Goal: Transaction & Acquisition: Purchase product/service

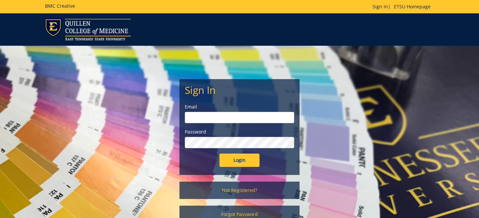
scroll to position [32, 0]
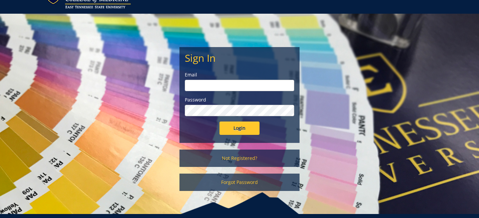
click at [220, 86] on input "email" at bounding box center [239, 85] width 109 height 11
type input "[EMAIL_ADDRESS][DOMAIN_NAME]"
click at [220, 122] on input "Login" at bounding box center [240, 128] width 40 height 13
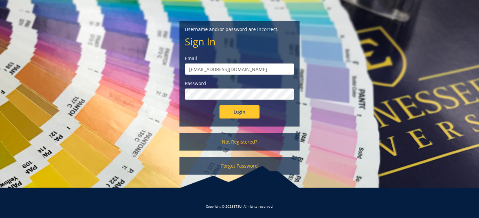
scroll to position [59, 0]
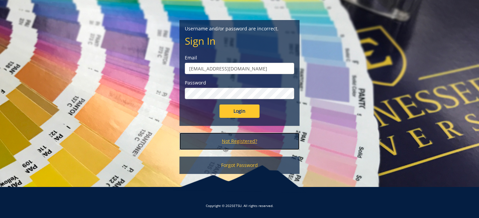
click at [240, 145] on link "Not Registered?" at bounding box center [240, 141] width 120 height 17
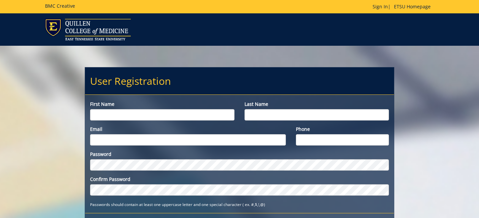
click at [164, 115] on input "First name" at bounding box center [162, 114] width 145 height 11
type input "[PERSON_NAME]"
type input "Babcock"
type input "babcockae@etsu.edu"
type input "9084423823"
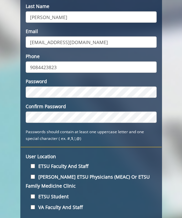
scroll to position [125, 0]
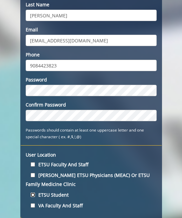
click at [32, 196] on input "ETSU Student" at bounding box center [33, 195] width 4 height 4
checkbox input "true"
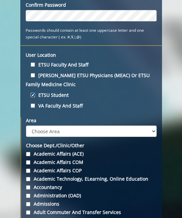
scroll to position [225, 0]
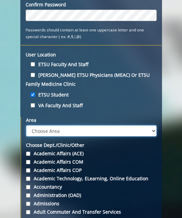
click at [26, 125] on select "Choose Area Administration Advancement (ADM) BucSports Business & Finance Clemm…" at bounding box center [91, 130] width 131 height 11
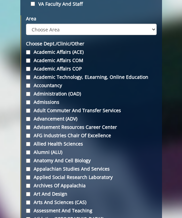
scroll to position [287, 0]
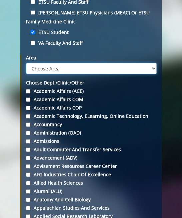
click at [26, 63] on select "Choose Area Administration Advancement (ADM) BucSports Business & Finance Clemm…" at bounding box center [91, 68] width 131 height 11
select select "3"
click option "Medicine" at bounding box center [0, 0] width 0 height 0
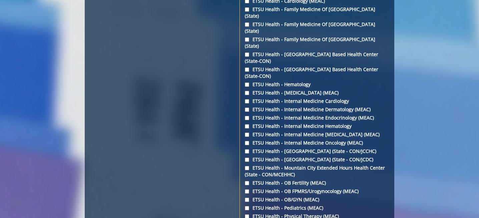
scroll to position [988, 0]
click at [246, 197] on input "ETSU Health - OB/GYN (MEAC)" at bounding box center [247, 199] width 4 height 4
checkbox input "true"
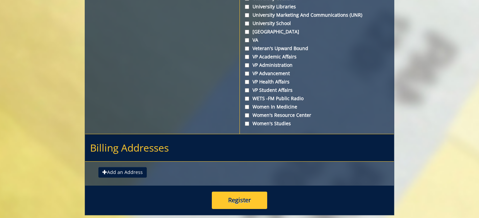
scroll to position [2562, 0]
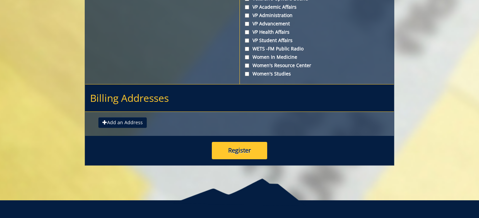
click at [139, 88] on h2 "Billing Addresses" at bounding box center [239, 97] width 309 height 27
click at [237, 142] on button "Register" at bounding box center [239, 150] width 55 height 17
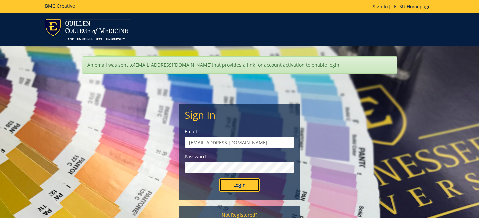
click at [231, 186] on input "Login" at bounding box center [240, 184] width 40 height 13
click at [245, 184] on input "Login" at bounding box center [240, 184] width 40 height 13
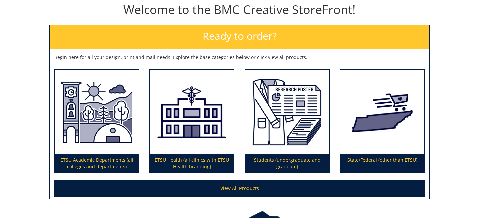
scroll to position [122, 0]
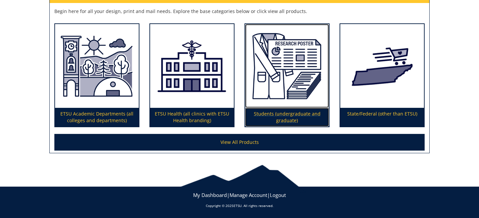
click at [278, 116] on p "Students (undergraduate and graduate)" at bounding box center [287, 117] width 84 height 19
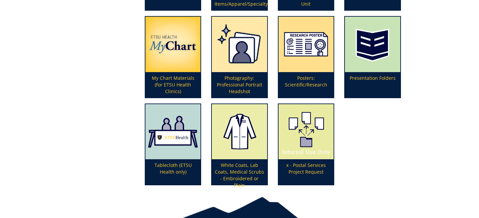
scroll to position [282, 0]
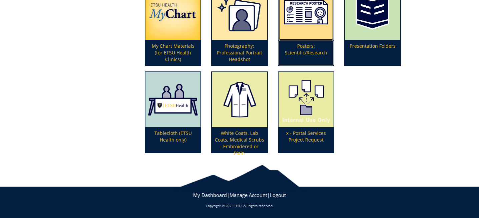
click at [303, 50] on p "Posters: Scientific/Research" at bounding box center [306, 52] width 55 height 25
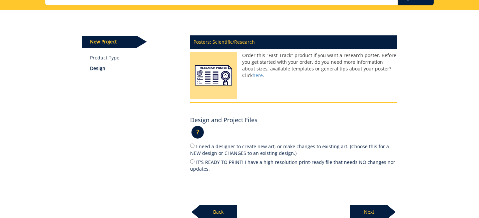
scroll to position [61, 0]
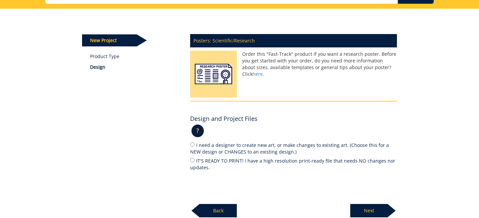
click at [228, 162] on label "IT'S READY TO PRINT! I have a high resolution print-ready file that needs NO ch…" at bounding box center [293, 164] width 207 height 14
click at [195, 162] on input "IT'S READY TO PRINT! I have a high resolution print-ready file that needs NO ch…" at bounding box center [192, 160] width 4 height 4
radio input "true"
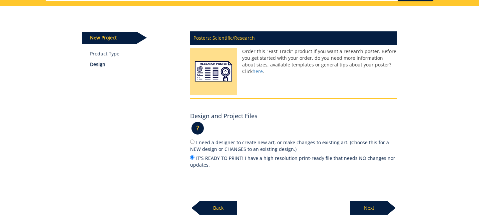
click at [367, 210] on p "Next" at bounding box center [368, 207] width 37 height 13
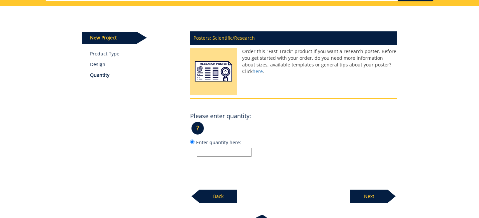
click at [240, 150] on input "Enter quantity here:" at bounding box center [224, 152] width 55 height 9
type input "1"
click at [359, 194] on p "Next" at bounding box center [368, 196] width 37 height 13
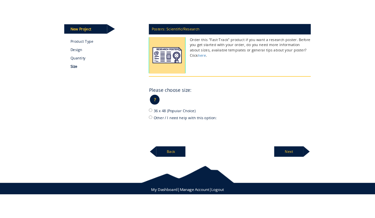
scroll to position [100, 0]
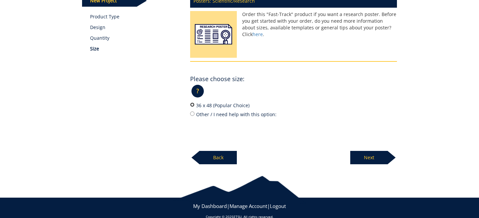
click at [192, 104] on input "36 x 48 (Popular Choice)" at bounding box center [192, 104] width 4 height 4
radio input "true"
click at [373, 159] on p "Next" at bounding box center [368, 157] width 37 height 13
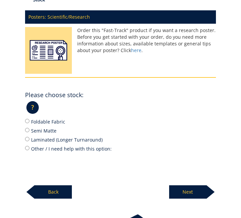
scroll to position [191, 0]
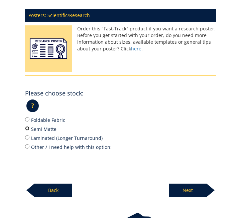
click at [28, 126] on input "Semi Matte" at bounding box center [27, 128] width 4 height 4
radio input "true"
click at [183, 186] on p "Next" at bounding box center [187, 190] width 37 height 13
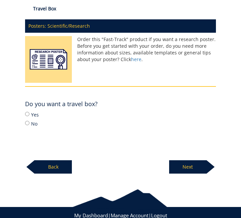
scroll to position [201, 0]
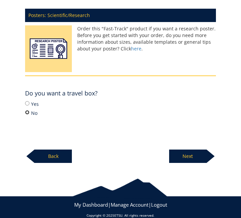
click at [28, 110] on input "No" at bounding box center [27, 112] width 4 height 4
radio input "true"
click at [190, 152] on p "Next" at bounding box center [187, 156] width 37 height 13
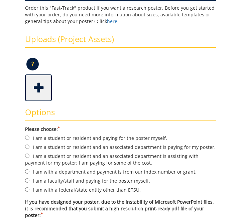
scroll to position [233, 0]
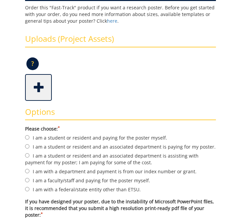
click at [35, 75] on span at bounding box center [39, 86] width 27 height 23
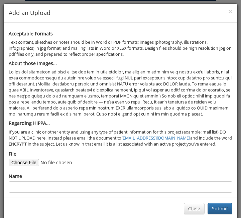
scroll to position [5, 0]
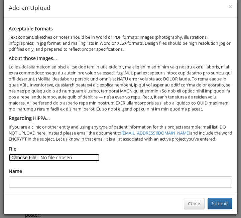
click at [21, 158] on input "File" at bounding box center [54, 157] width 91 height 7
type input "C:\fakepath\[PERSON_NAME] Research Poster.pdf"
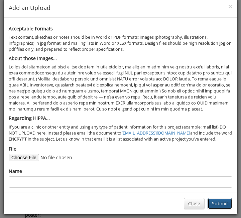
click at [216, 204] on button "Submit" at bounding box center [219, 203] width 25 height 11
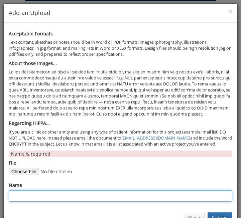
click at [95, 192] on input "Name" at bounding box center [120, 195] width 223 height 11
type input "[PERSON_NAME] Research Poster"
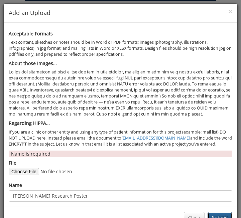
click at [215, 215] on button "Submit" at bounding box center [219, 217] width 25 height 11
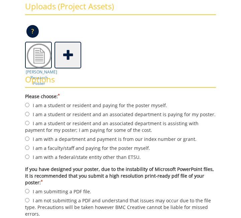
scroll to position [269, 0]
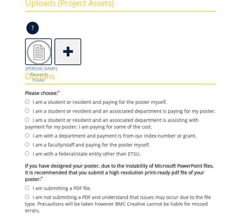
click at [155, 132] on label "I am with a department and payment is from our index number or grant." at bounding box center [120, 135] width 191 height 7
click at [29, 133] on input "I am with a department and payment is from our index number or grant." at bounding box center [27, 135] width 4 height 4
radio input "true"
click at [145, 107] on label "I am a student or resident and an associated department is paying for my poster." at bounding box center [120, 110] width 191 height 7
click at [29, 108] on input "I am a student or resident and an associated department is paying for my poster." at bounding box center [27, 110] width 4 height 4
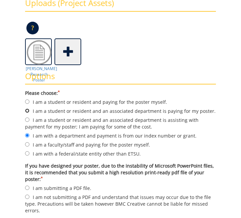
radio input "true"
click at [75, 184] on label "I am submitting a PDF file." at bounding box center [120, 187] width 191 height 7
click at [29, 186] on input "I am submitting a PDF file." at bounding box center [27, 188] width 4 height 4
radio input "true"
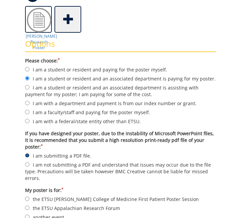
scroll to position [311, 0]
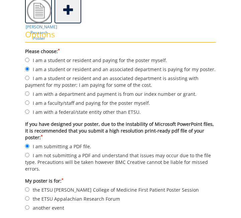
click at [43, 204] on label "another event" at bounding box center [120, 207] width 191 height 7
click at [29, 205] on input "another event" at bounding box center [27, 207] width 4 height 4
radio input "true"
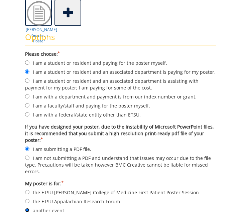
scroll to position [306, 0]
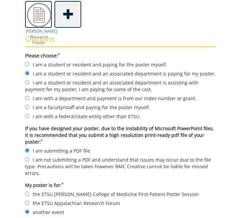
click at [113, 94] on label "I am with a department and payment is from our index number or grant." at bounding box center [120, 97] width 191 height 7
click at [29, 96] on input "I am with a department and payment is from our index number or grant." at bounding box center [27, 98] width 4 height 4
radio input "true"
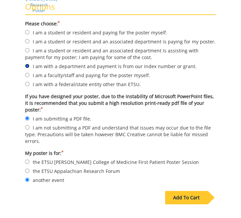
scroll to position [340, 0]
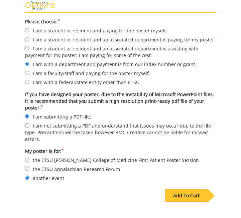
click at [185, 190] on div "Add To Cart" at bounding box center [186, 195] width 42 height 13
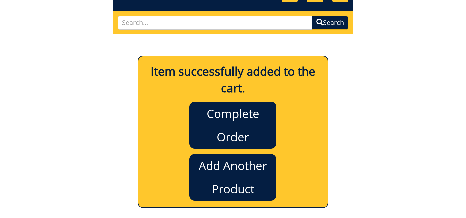
scroll to position [62, 0]
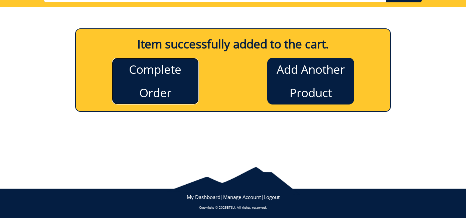
click at [132, 93] on link "Complete Order" at bounding box center [155, 81] width 87 height 47
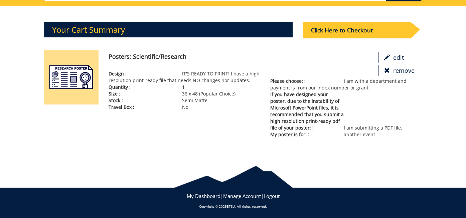
scroll to position [64, 0]
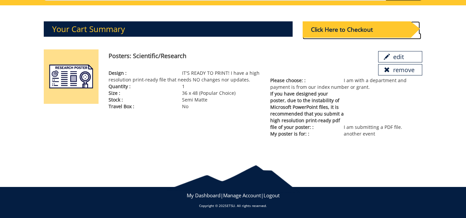
click at [350, 24] on div "Click Here to Checkout" at bounding box center [356, 29] width 108 height 16
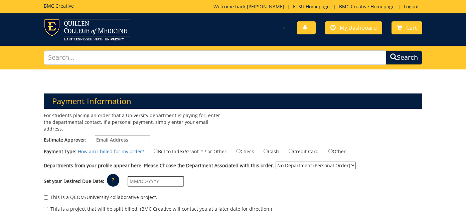
click at [122, 136] on input "Estimate Approver:" at bounding box center [122, 140] width 55 height 9
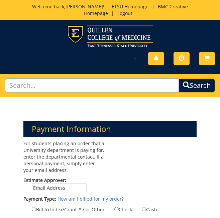
click at [74, 88] on input "text" at bounding box center [92, 85] width 174 height 14
paste input "[EMAIL_ADDRESS][DOMAIN_NAME]"
click at [12, 86] on input "[EMAIL_ADDRESS][DOMAIN_NAME]" at bounding box center [92, 85] width 174 height 14
type input "[EMAIL_ADDRESS][DOMAIN_NAME]"
drag, startPoint x: 81, startPoint y: 88, endPoint x: -4, endPoint y: 86, distance: 85.5
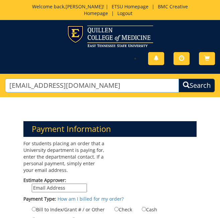
click at [5, 86] on input "[EMAIL_ADDRESS][DOMAIN_NAME]" at bounding box center [92, 85] width 174 height 14
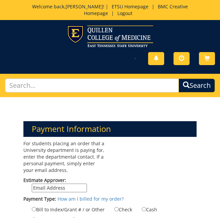
click at [48, 187] on input "Estimate Approver:" at bounding box center [59, 188] width 55 height 9
paste input "[EMAIL_ADDRESS][DOMAIN_NAME]"
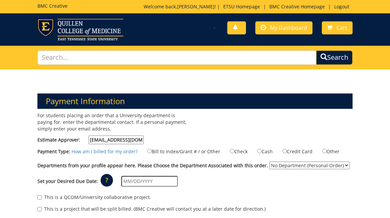
type input "[EMAIL_ADDRESS][DOMAIN_NAME]"
click at [149, 151] on input "Bill to Index/Grant # / or Other" at bounding box center [149, 151] width 4 height 4
radio input "true"
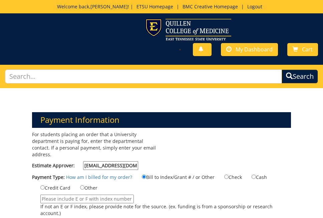
click at [63, 198] on input "If not an E or F index, please provide note for the source. (ex. funding is fro…" at bounding box center [86, 199] width 93 height 9
paste input "F684100"
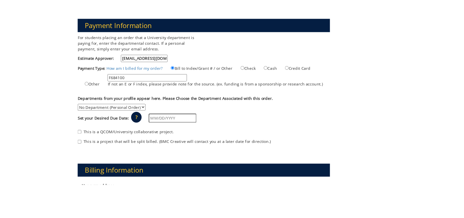
scroll to position [71, 0]
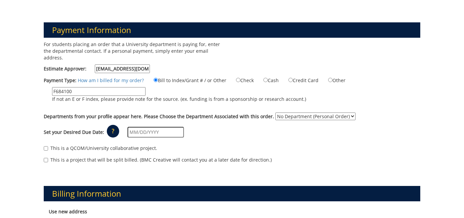
type input "F684100"
select select "245"
click option "ETSU Health - OB/GYN (MEAC)" at bounding box center [0, 0] width 0 height 0
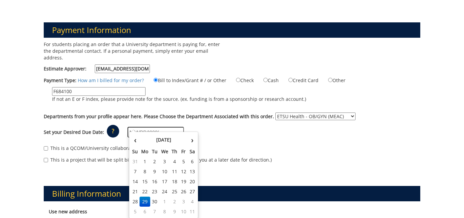
click at [172, 127] on input "text" at bounding box center [156, 132] width 56 height 11
click at [201, 105] on div "For students placing an order that a University department is paying for, enter…" at bounding box center [232, 105] width 387 height 129
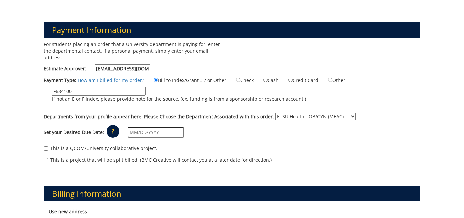
click at [49, 145] on label "This is a QCOM/University collaborative project." at bounding box center [100, 148] width 113 height 7
click at [48, 146] on input "This is a QCOM/University collaborative project." at bounding box center [46, 148] width 4 height 4
checkbox input "true"
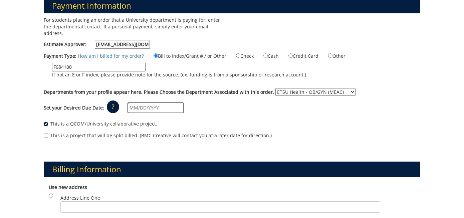
scroll to position [96, 0]
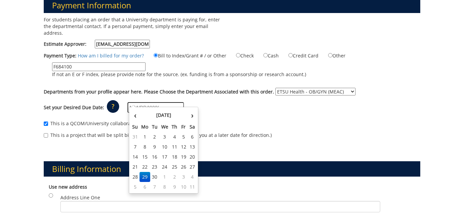
click at [172, 102] on input "text" at bounding box center [156, 107] width 56 height 11
click at [148, 178] on td "29" at bounding box center [145, 177] width 11 height 10
type input "[DATE]"
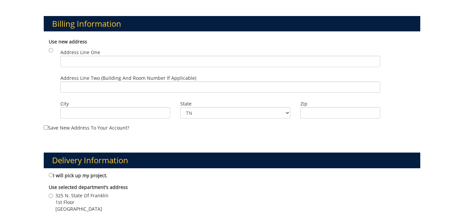
scroll to position [245, 0]
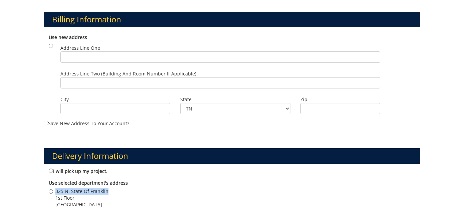
drag, startPoint x: 110, startPoint y: 184, endPoint x: 56, endPoint y: 183, distance: 54.1
click at [56, 188] on span "325 N. State Of Franklin" at bounding box center [81, 191] width 53 height 7
copy span "325 N. State Of Franklin"
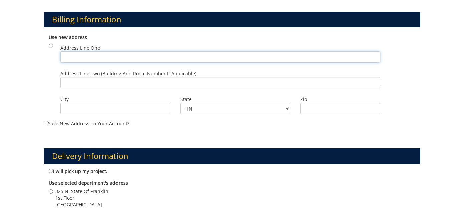
click at [107, 51] on input "Address Line One" at bounding box center [220, 56] width 320 height 11
paste input "325 N. State Of Franklin"
type input "325 N. State Of Franklin"
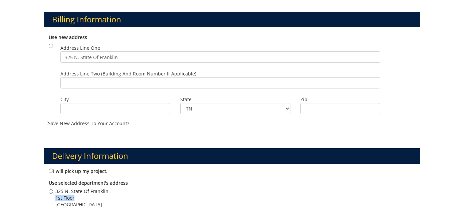
drag, startPoint x: 101, startPoint y: 189, endPoint x: 56, endPoint y: 189, distance: 45.1
click at [56, 195] on span "1st Floor" at bounding box center [81, 198] width 53 height 7
copy span "1st Floor"
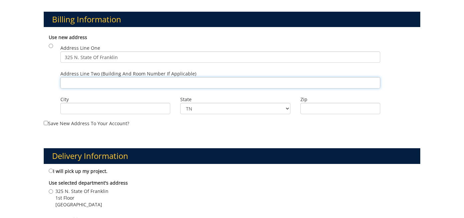
click at [106, 77] on input "Address Line Two (Building and Room Number if applicable)" at bounding box center [220, 82] width 320 height 11
paste input "1st Floor"
type input "1st Floor"
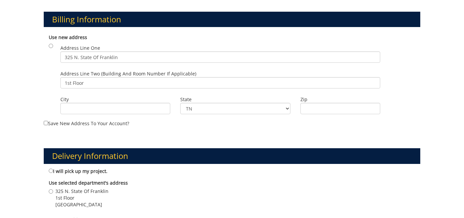
drag, startPoint x: 118, startPoint y: 198, endPoint x: 56, endPoint y: 195, distance: 62.1
click at [56, 195] on div "325 N. State Of Franklin 1st Floor JOHNSON CITY , TN 37604" at bounding box center [232, 199] width 367 height 22
click at [53, 196] on label "325 N. State Of Franklin 1st Floor JOHNSON CITY , TN 37604" at bounding box center [79, 198] width 60 height 20
click at [53, 194] on input "325 N. State Of Franklin 1st Floor JOHNSON CITY , TN 37604" at bounding box center [51, 191] width 4 height 4
radio input "true"
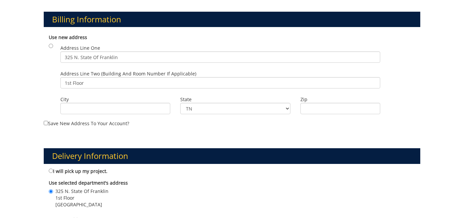
drag, startPoint x: 55, startPoint y: 198, endPoint x: 125, endPoint y: 198, distance: 69.1
click at [125, 198] on div "325 N. State Of Franklin 1st Floor JOHNSON CITY , TN 37604" at bounding box center [232, 199] width 367 height 22
copy span "JOHNSON CITY , TN 37604"
click at [104, 107] on input "City" at bounding box center [115, 108] width 110 height 11
paste input "JOHNSON CITY , TN 37604"
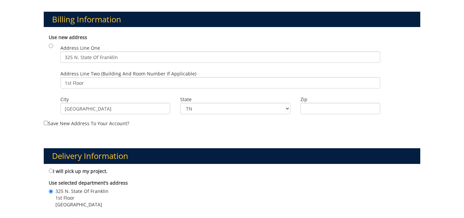
click at [161, 124] on div "Billing Information Use new address Address Line One 325 N. State Of Franklin TN" at bounding box center [232, 64] width 387 height 137
click at [311, 105] on input "Zip" at bounding box center [340, 108] width 80 height 11
drag, startPoint x: 126, startPoint y: 103, endPoint x: 98, endPoint y: 103, distance: 28.4
click at [98, 103] on input "JOHNSON CITY , TN 37604" at bounding box center [115, 108] width 110 height 11
type input "JOHNSON CITY"
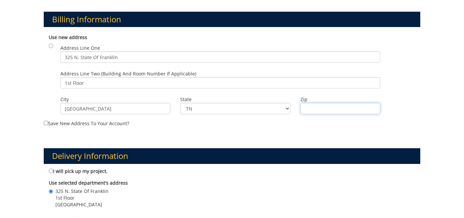
click at [321, 104] on input "Zip" at bounding box center [340, 108] width 80 height 11
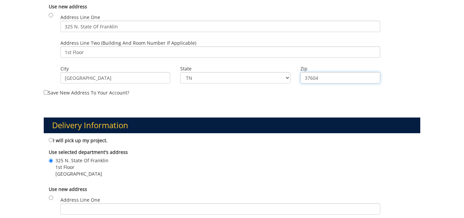
scroll to position [304, 0]
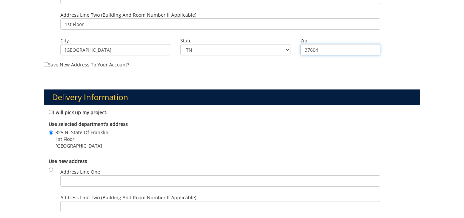
type input "37604"
click at [60, 158] on b "Use new address" at bounding box center [68, 161] width 38 height 6
click at [52, 168] on input "radio" at bounding box center [51, 170] width 4 height 4
radio input "true"
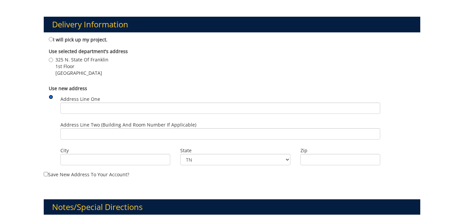
scroll to position [376, 0]
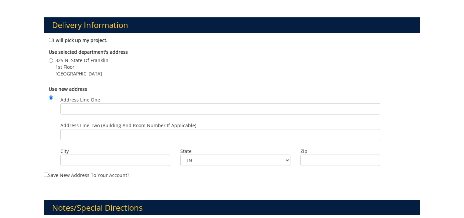
click at [75, 36] on label "I will pick up my project." at bounding box center [78, 39] width 59 height 7
click at [53, 38] on input "I will pick up my project." at bounding box center [51, 40] width 4 height 4
radio input "true"
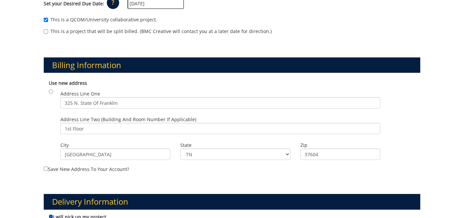
scroll to position [199, 0]
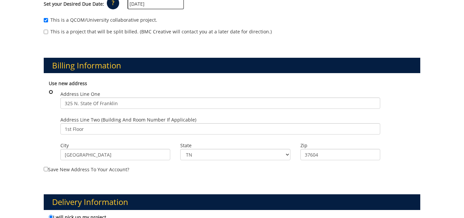
click at [53, 90] on input "radio" at bounding box center [51, 92] width 4 height 4
radio input "true"
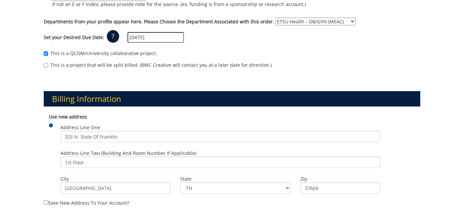
scroll to position [132, 0]
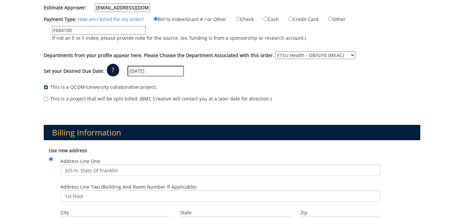
click at [46, 85] on input "This is a QCOM/University collaborative project." at bounding box center [46, 87] width 4 height 4
click at [47, 85] on input "This is a QCOM/University collaborative project." at bounding box center [46, 87] width 4 height 4
checkbox input "true"
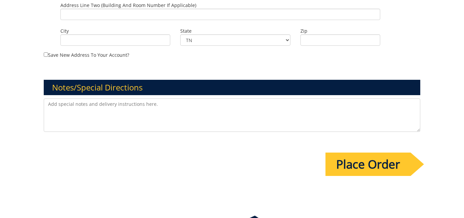
scroll to position [539, 0]
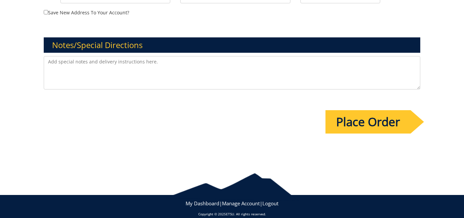
click at [382, 116] on input "Place Order" at bounding box center [367, 121] width 85 height 23
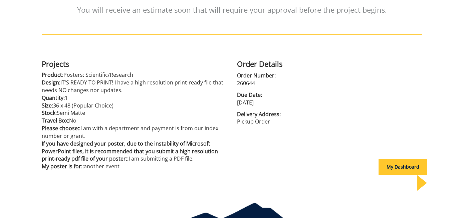
scroll to position [145, 0]
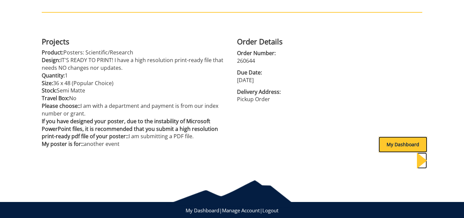
click at [380, 143] on div "My Dashboard" at bounding box center [403, 145] width 49 height 16
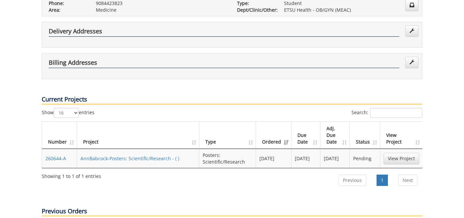
scroll to position [185, 0]
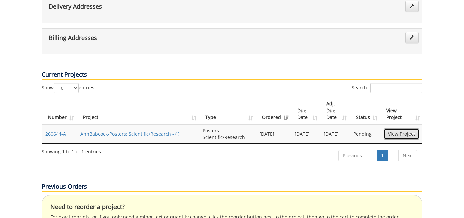
click at [393, 128] on link "View Project" at bounding box center [402, 133] width 36 height 11
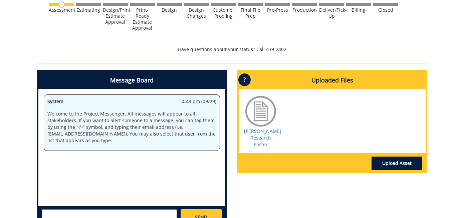
scroll to position [257, 0]
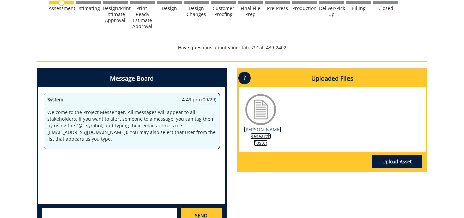
click at [267, 140] on link "[PERSON_NAME] Research Poster" at bounding box center [262, 136] width 37 height 20
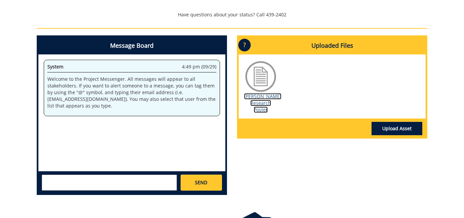
scroll to position [335, 0]
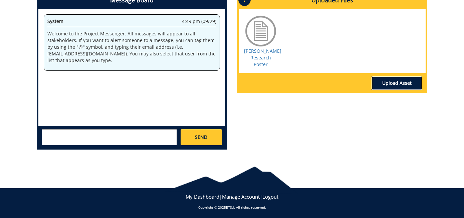
click at [387, 82] on link "Upload Asset" at bounding box center [397, 82] width 51 height 13
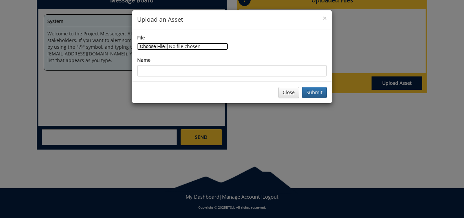
click at [152, 46] on input "File" at bounding box center [182, 46] width 91 height 7
type input "C:\fakepath\Babcock Research Poster.pdf"
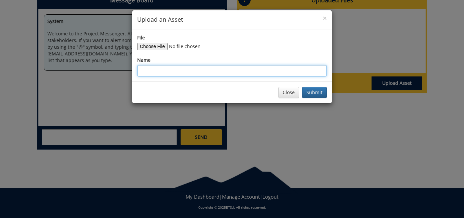
click at [235, 71] on input "Name" at bounding box center [232, 70] width 190 height 11
type input "PLEASE USE THIS ONE!"
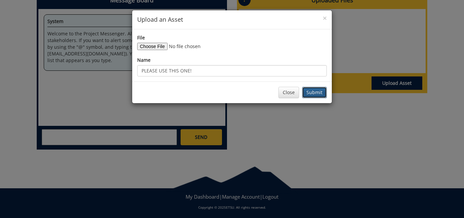
click at [312, 94] on button "Submit" at bounding box center [314, 92] width 25 height 11
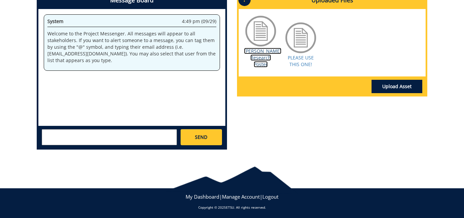
click at [257, 55] on link "Babcock Research Poster" at bounding box center [262, 58] width 37 height 20
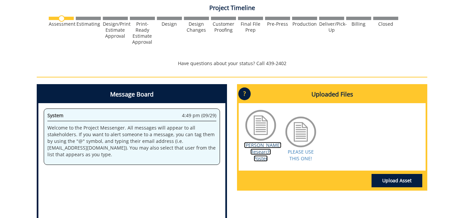
scroll to position [200, 0]
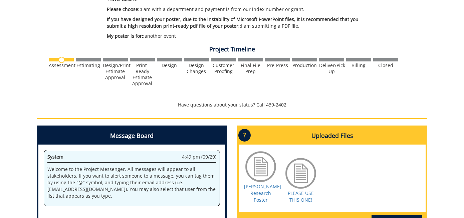
click at [248, 136] on p "?" at bounding box center [244, 135] width 12 height 13
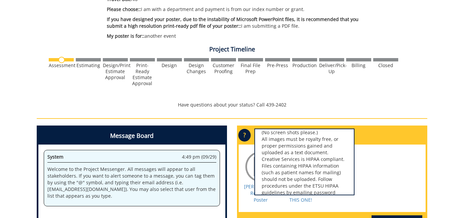
scroll to position [68, 0]
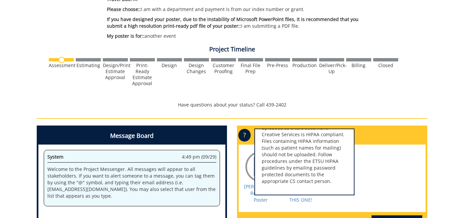
click at [397, 87] on div "Assessment Estimating Design/Print Estimate Approval" at bounding box center [232, 76] width 391 height 41
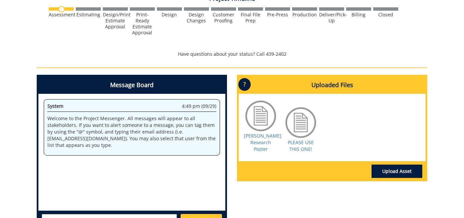
scroll to position [335, 0]
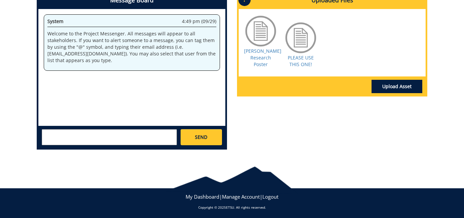
click at [135, 134] on textarea at bounding box center [109, 137] width 135 height 16
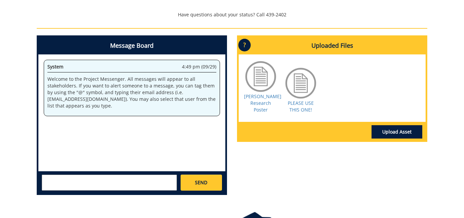
scroll to position [291, 0]
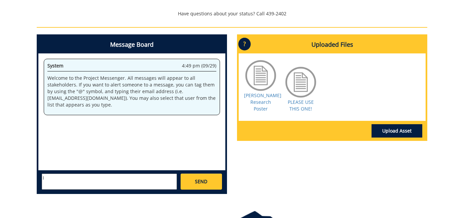
type textarea "I"
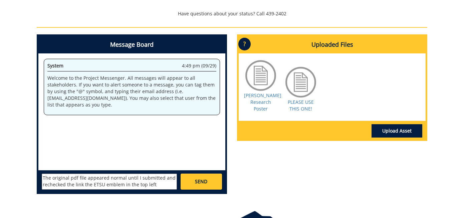
scroll to position [6, 0]
click at [73, 186] on textarea "The original pdf file appeared normal until I submitted and rechecked the link …" at bounding box center [109, 182] width 135 height 16
click at [122, 191] on div "Message Board System 4:49 pm (09/29) Welcome to the Project Messenger. All mess…" at bounding box center [132, 114] width 190 height 160
click at [119, 185] on textarea "The original pdf file appeared normal until I submitted and rechecked the link …" at bounding box center [109, 182] width 135 height 16
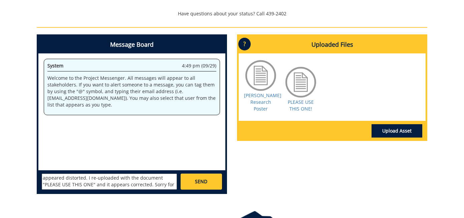
click at [106, 179] on textarea "The original pdf file appeared normal until I submitted and rechecked the link …" at bounding box center [109, 182] width 135 height 16
click at [138, 180] on textarea "The original pdf file appeared normal until I submitted and rechecked the link …" at bounding box center [109, 182] width 135 height 16
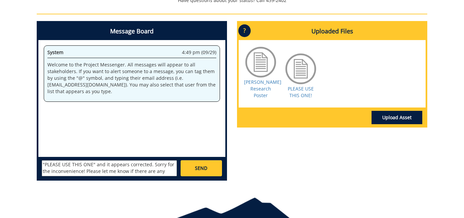
scroll to position [307, 0]
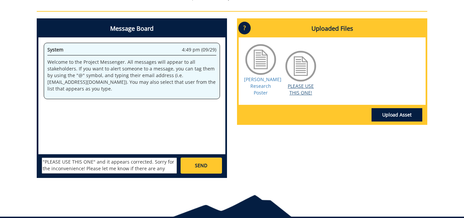
type textarea "The original pdf file appeared normal until I submitted and rechecked the link …"
click at [300, 87] on link "PLEASE USE THIS ONE!" at bounding box center [301, 89] width 26 height 13
click at [296, 69] on div at bounding box center [300, 65] width 33 height 33
click at [296, 89] on link "PLEASE USE THIS ONE!" at bounding box center [301, 89] width 26 height 13
click at [263, 92] on link "Babcock Research Poster" at bounding box center [262, 86] width 37 height 20
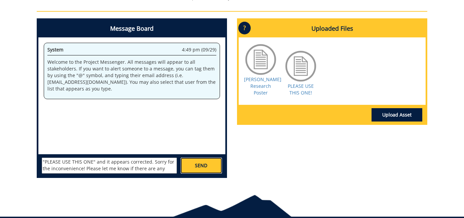
click at [207, 167] on span "SEND" at bounding box center [201, 165] width 12 height 7
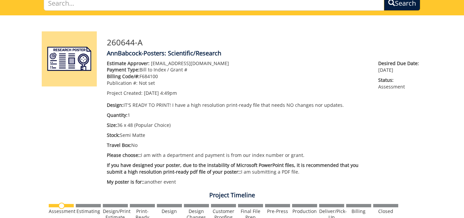
scroll to position [0, 0]
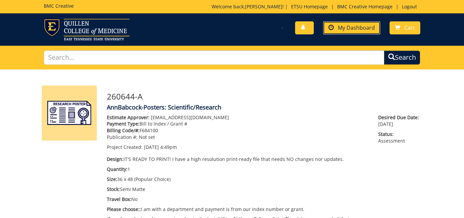
click at [368, 28] on span "My Dashboard" at bounding box center [356, 27] width 37 height 7
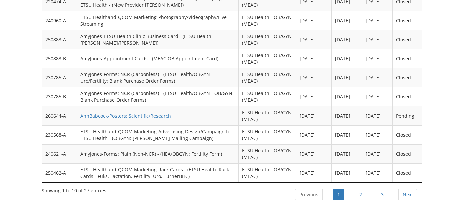
scroll to position [580, 0]
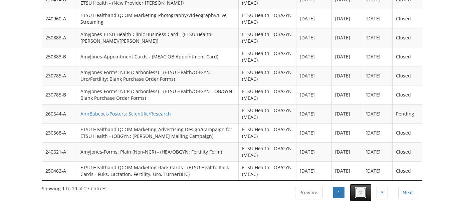
click at [363, 187] on link "2" at bounding box center [360, 192] width 11 height 11
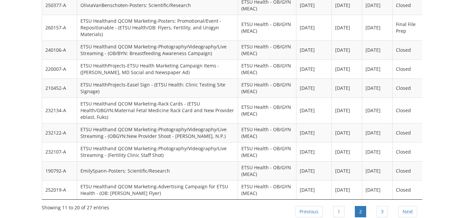
scroll to position [576, 0]
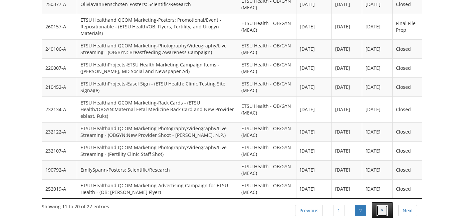
click at [377, 205] on link "3" at bounding box center [382, 210] width 11 height 11
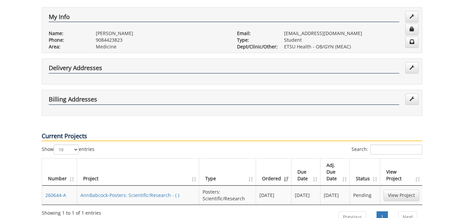
scroll to position [0, 0]
